Goal: Task Accomplishment & Management: Use online tool/utility

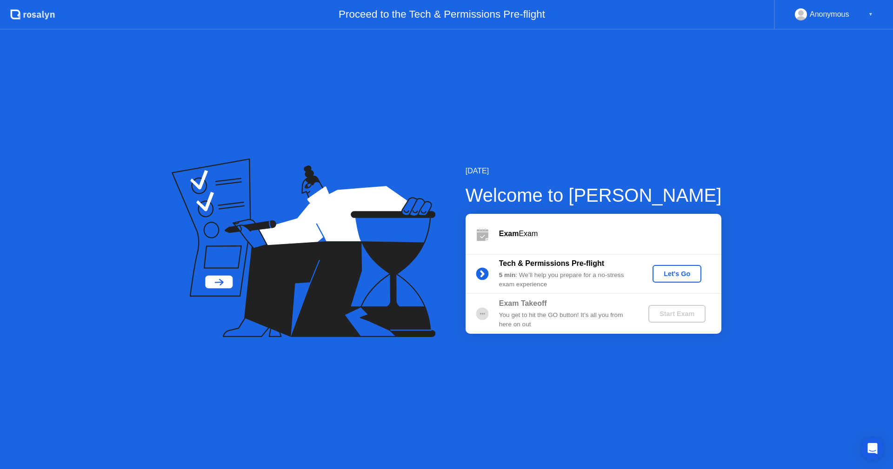
click at [677, 278] on div "Let's Go" at bounding box center [676, 273] width 41 height 7
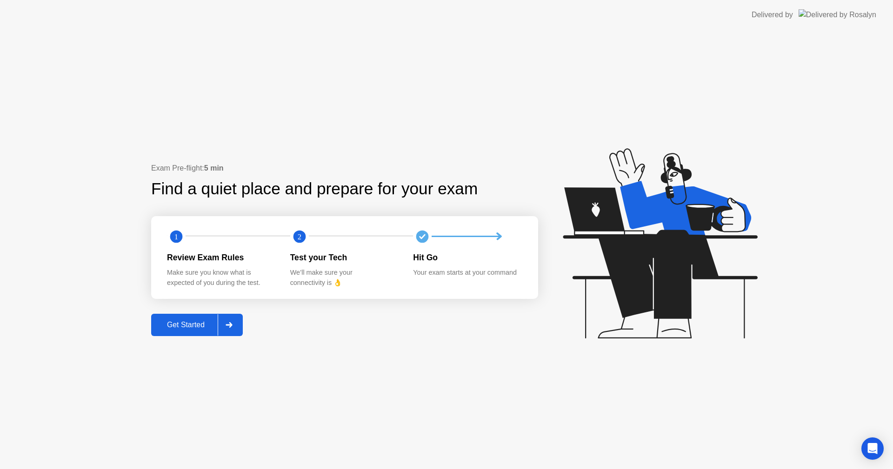
click at [199, 323] on div "Get Started" at bounding box center [186, 325] width 64 height 8
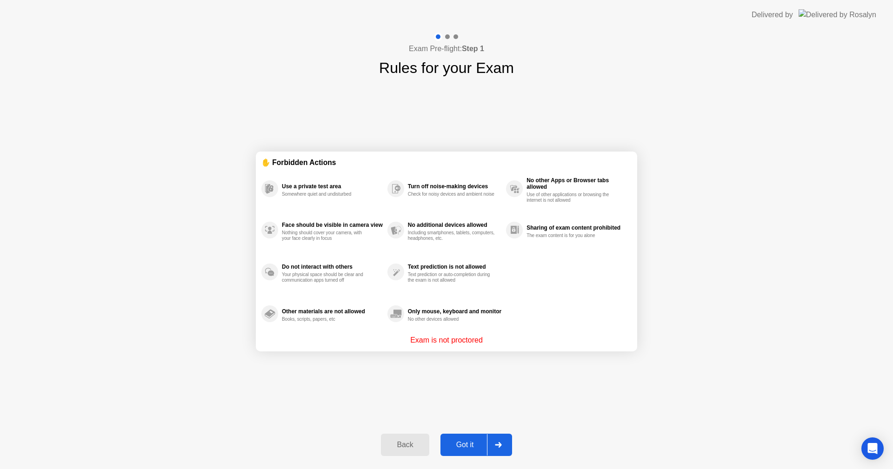
click at [466, 443] on div "Got it" at bounding box center [465, 445] width 44 height 8
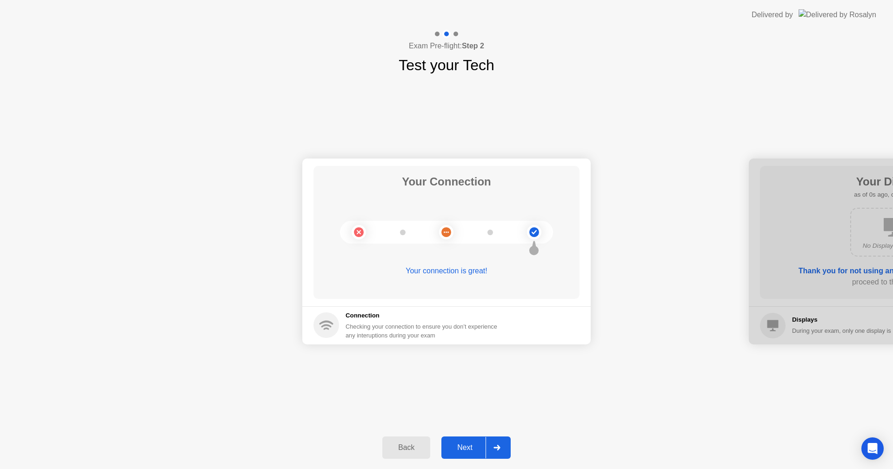
click at [472, 449] on div "Next" at bounding box center [464, 448] width 41 height 8
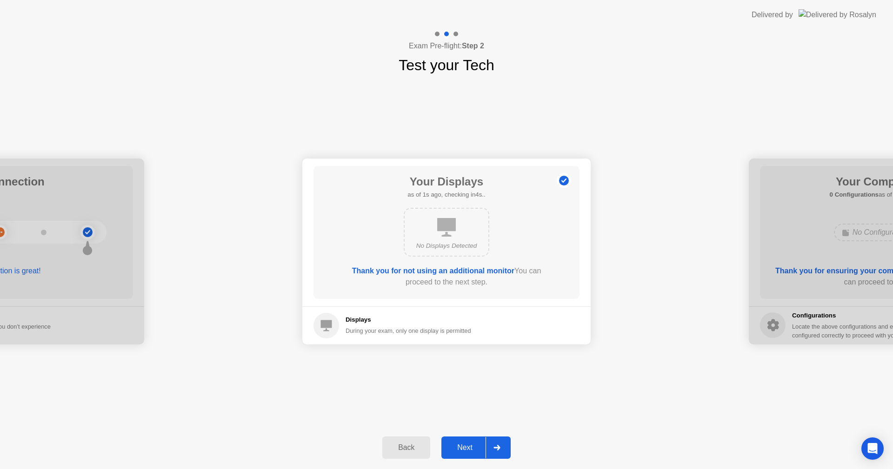
click at [472, 449] on div "Next" at bounding box center [464, 448] width 41 height 8
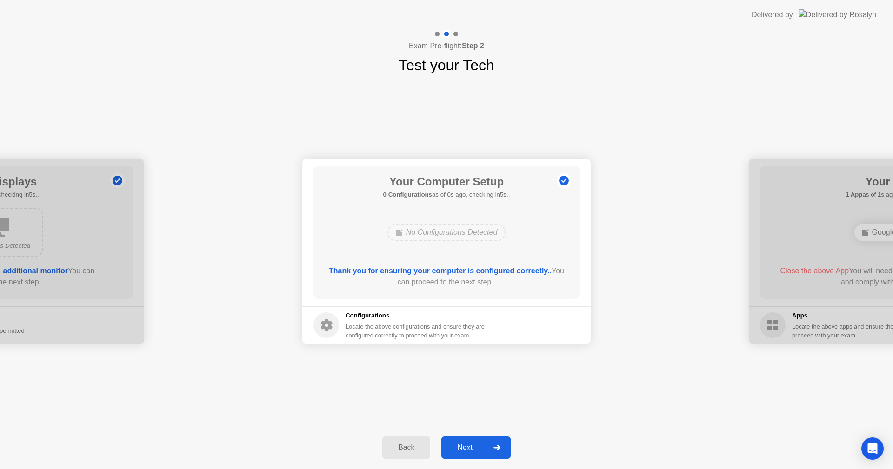
click at [472, 449] on div "Next" at bounding box center [464, 448] width 41 height 8
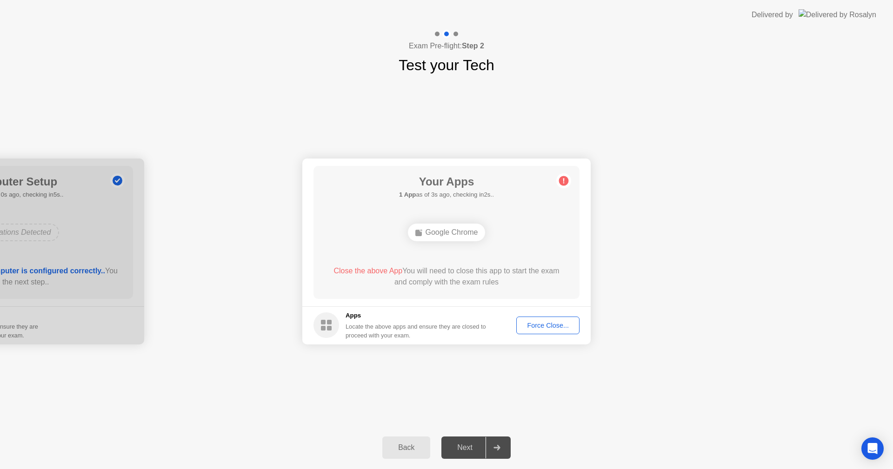
click at [546, 327] on div "Force Close..." at bounding box center [547, 325] width 57 height 7
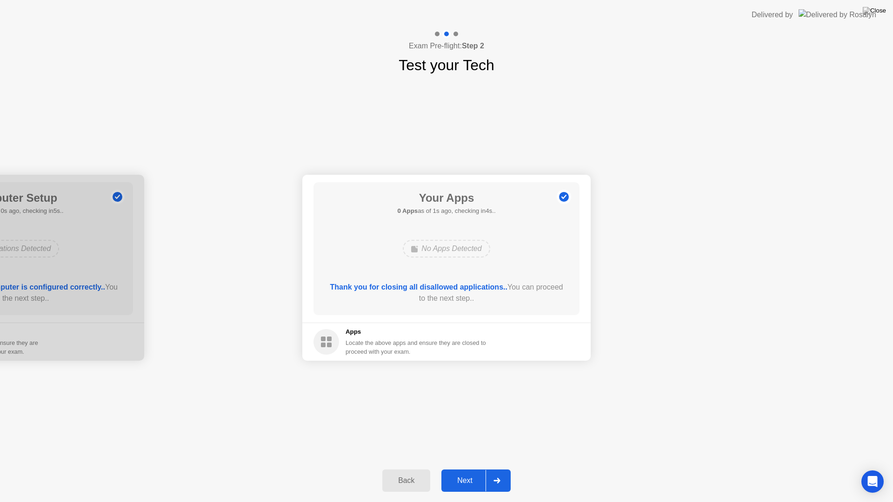
click at [468, 469] on div "Next" at bounding box center [464, 481] width 41 height 8
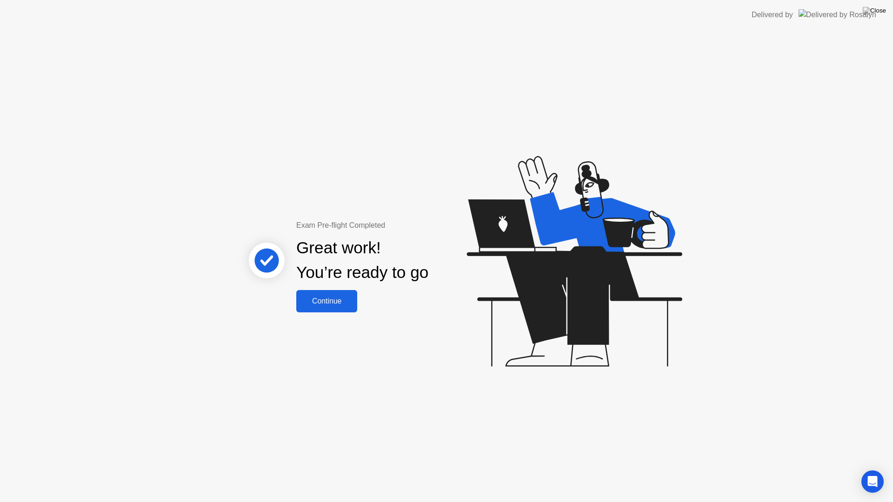
click at [330, 312] on button "Continue" at bounding box center [326, 301] width 61 height 22
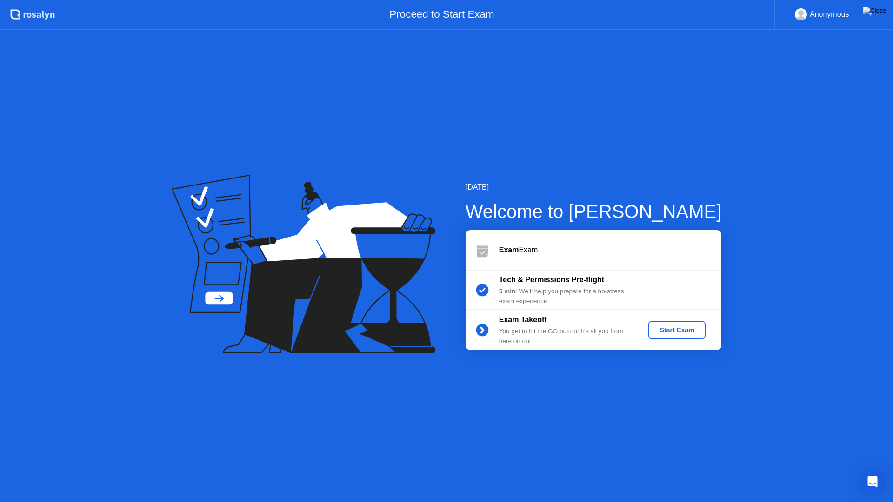
click at [698, 329] on div "Start Exam" at bounding box center [677, 329] width 50 height 7
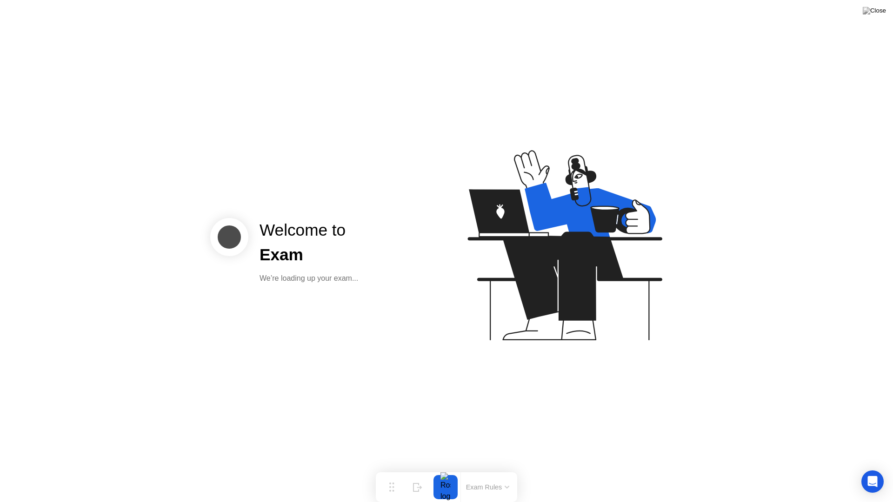
click at [304, 276] on div "We’re loading up your exam..." at bounding box center [308, 278] width 99 height 11
